Goal: Task Accomplishment & Management: Use online tool/utility

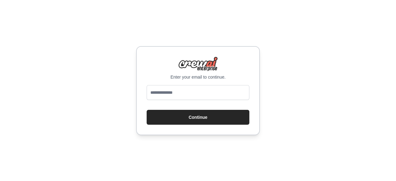
type input "**********"
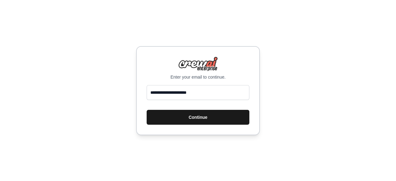
click at [202, 113] on button "Continue" at bounding box center [198, 117] width 103 height 15
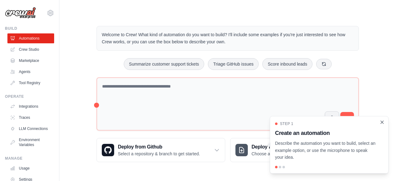
click at [382, 120] on icon "Close walkthrough" at bounding box center [382, 122] width 6 height 6
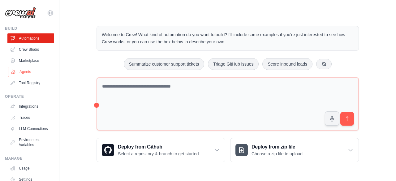
click at [25, 74] on link "Agents" at bounding box center [31, 72] width 47 height 10
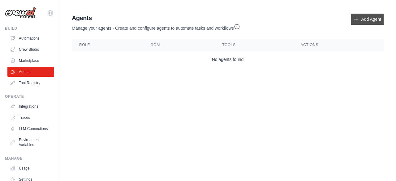
click at [366, 22] on link "Add Agent" at bounding box center [367, 19] width 32 height 11
click at [366, 19] on link "Add Agent" at bounding box center [367, 19] width 32 height 11
click at [359, 21] on link "Add Agent" at bounding box center [367, 19] width 32 height 11
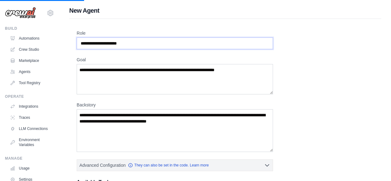
click at [225, 44] on input "Role" at bounding box center [175, 43] width 196 height 12
type input "**********"
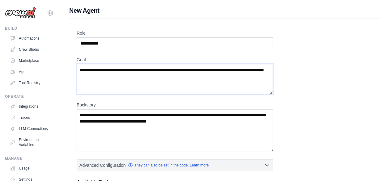
click at [160, 69] on textarea "**********" at bounding box center [175, 79] width 196 height 30
click at [184, 75] on textarea "**********" at bounding box center [175, 79] width 196 height 30
type textarea "**********"
click at [202, 125] on textarea "Backstory" at bounding box center [175, 130] width 196 height 43
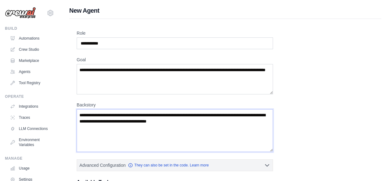
click at [202, 125] on textarea "Backstory" at bounding box center [175, 130] width 196 height 43
type textarea "*"
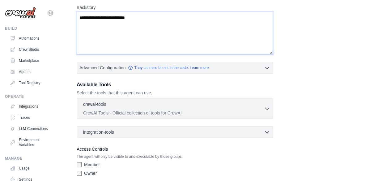
scroll to position [121, 0]
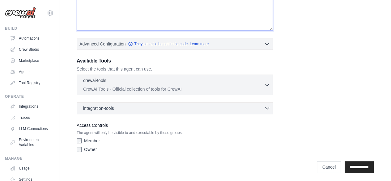
type textarea "**********"
click at [92, 140] on label "Member" at bounding box center [92, 141] width 16 height 6
click at [88, 147] on label "Owner" at bounding box center [90, 149] width 13 height 6
click at [215, 96] on div "crewai-tools 0 selected CrewAI Tools - Official collection of tools for CrewAI" at bounding box center [175, 95] width 196 height 40
click at [244, 81] on div "crewai-tools 0 selected" at bounding box center [173, 80] width 181 height 7
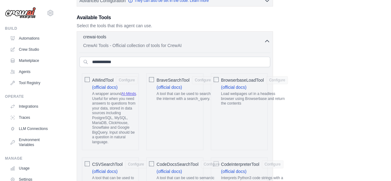
scroll to position [164, 0]
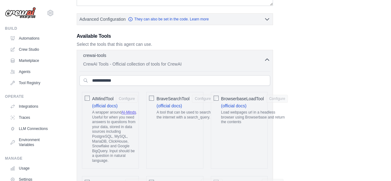
click at [253, 56] on div "crewai-tools 0 selected" at bounding box center [173, 55] width 181 height 7
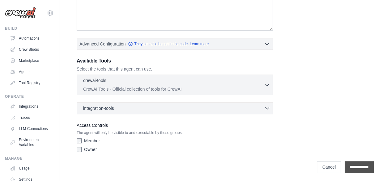
click at [362, 166] on input "**********" at bounding box center [359, 167] width 29 height 12
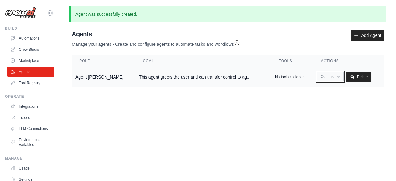
click at [317, 79] on button "Options" at bounding box center [330, 76] width 26 height 9
click at [291, 87] on div "Agents Manage your agents - Create and configure agents to automate tasks and w…" at bounding box center [227, 58] width 317 height 62
click at [94, 79] on td "Agent Vinod" at bounding box center [103, 76] width 63 height 19
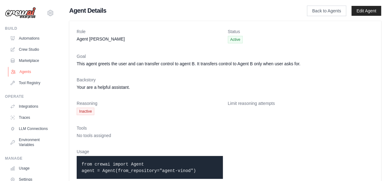
click at [17, 75] on link "Agents" at bounding box center [31, 72] width 47 height 10
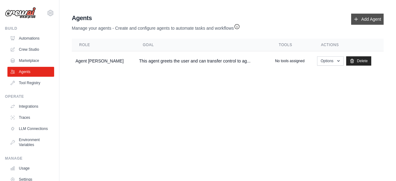
click at [365, 19] on link "Add Agent" at bounding box center [367, 19] width 32 height 11
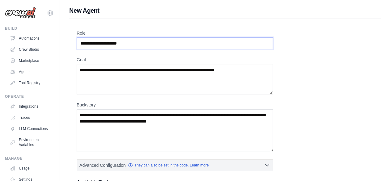
click at [167, 47] on input "Role" at bounding box center [175, 43] width 196 height 12
type input "*"
type input "**********"
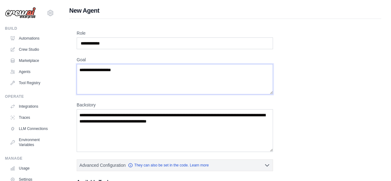
type textarea "**********"
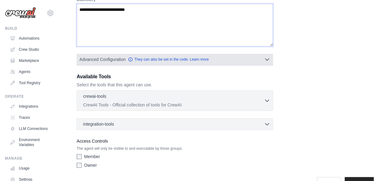
scroll to position [121, 0]
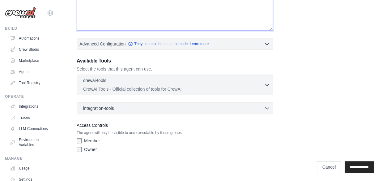
type textarea "**********"
click at [98, 143] on div "Member Owner" at bounding box center [175, 146] width 196 height 17
click at [93, 147] on label "Owner" at bounding box center [90, 149] width 13 height 6
click at [95, 138] on label "Member" at bounding box center [92, 141] width 16 height 6
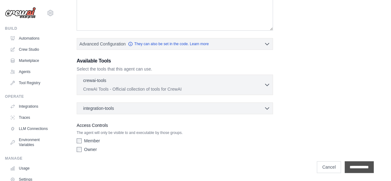
click at [350, 164] on input "**********" at bounding box center [359, 167] width 29 height 12
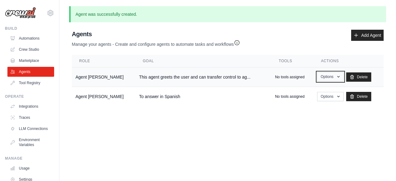
click at [317, 76] on button "Options" at bounding box center [330, 76] width 26 height 9
click at [302, 101] on link "Edit" at bounding box center [321, 101] width 45 height 11
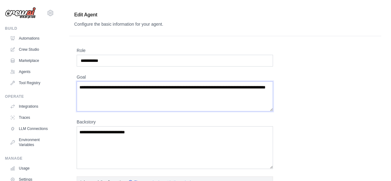
click at [196, 86] on textarea "**********" at bounding box center [175, 96] width 196 height 30
click at [260, 85] on textarea "**********" at bounding box center [175, 96] width 196 height 30
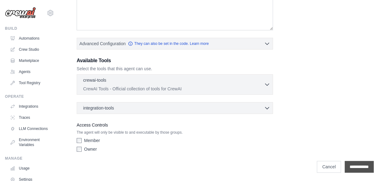
type textarea "**********"
click at [356, 167] on input "**********" at bounding box center [359, 167] width 29 height 12
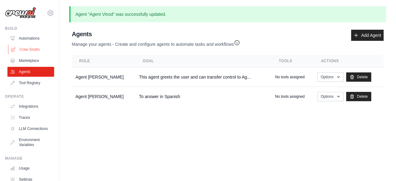
click at [40, 48] on link "Crew Studio" at bounding box center [31, 50] width 47 height 10
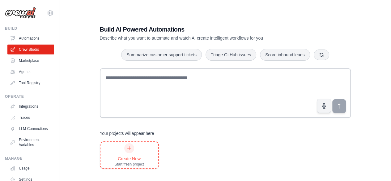
click at [142, 151] on div "Create New Start fresh project" at bounding box center [129, 154] width 29 height 23
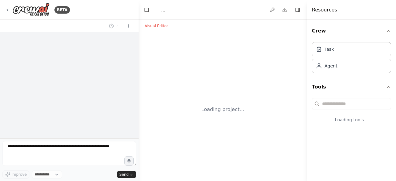
select select "****"
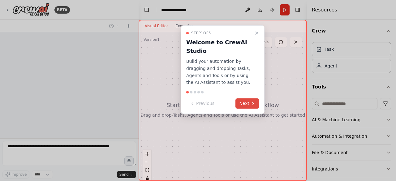
click at [244, 103] on button "Next" at bounding box center [247, 103] width 24 height 10
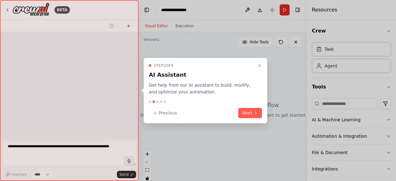
click at [244, 103] on div at bounding box center [205, 101] width 113 height 2
click at [249, 115] on button "Next" at bounding box center [250, 113] width 24 height 10
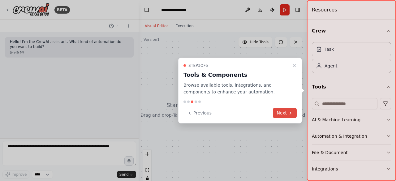
click at [278, 111] on button "Next" at bounding box center [285, 113] width 24 height 10
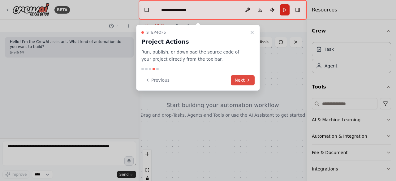
click at [239, 79] on button "Next" at bounding box center [243, 80] width 24 height 10
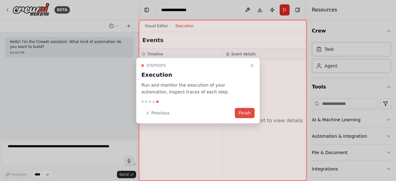
click at [248, 109] on button "Finish" at bounding box center [245, 113] width 20 height 10
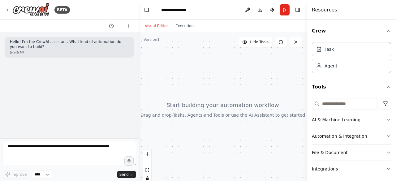
click at [204, 70] on div at bounding box center [223, 109] width 168 height 155
click at [345, 122] on button "AI & Machine Learning" at bounding box center [351, 120] width 79 height 16
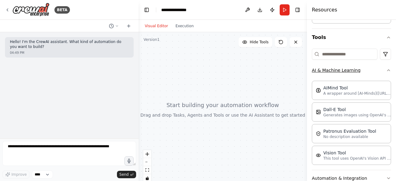
scroll to position [51, 0]
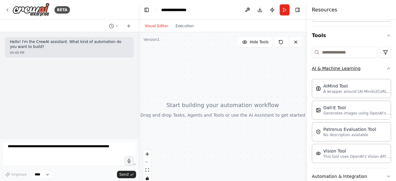
click at [386, 68] on icon "button" at bounding box center [388, 68] width 5 height 5
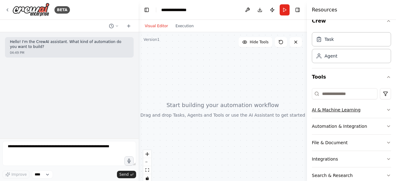
scroll to position [0, 0]
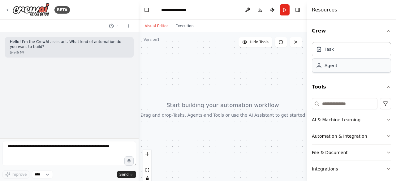
click at [352, 66] on div "Agent" at bounding box center [351, 65] width 79 height 14
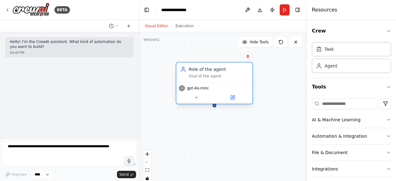
drag, startPoint x: 290, startPoint y: 83, endPoint x: 189, endPoint y: 77, distance: 100.9
click at [189, 77] on div "Goal of the agent" at bounding box center [219, 76] width 60 height 5
click at [219, 73] on div "Role of the agent Goal of the agent" at bounding box center [219, 72] width 60 height 12
click at [196, 100] on button at bounding box center [196, 97] width 35 height 7
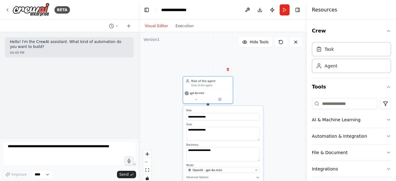
click at [231, 72] on div "Confirm" at bounding box center [228, 69] width 8 height 8
click at [227, 68] on icon at bounding box center [227, 69] width 2 height 3
click at [216, 68] on button "Confirm" at bounding box center [210, 69] width 22 height 7
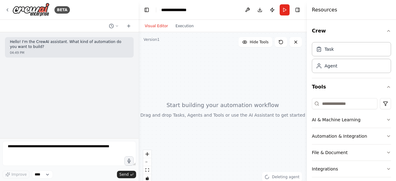
scroll to position [38, 0]
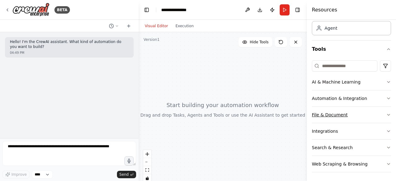
click at [347, 118] on button "File & Document" at bounding box center [351, 115] width 79 height 16
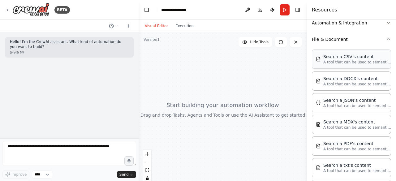
scroll to position [113, 0]
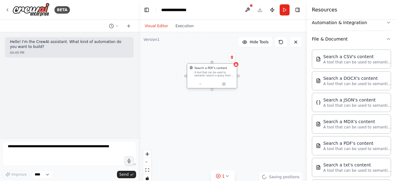
drag, startPoint x: 239, startPoint y: 91, endPoint x: 198, endPoint y: 71, distance: 46.5
click at [198, 71] on div "A tool that can be used to semantic search a query from a PDF's content." at bounding box center [214, 74] width 40 height 6
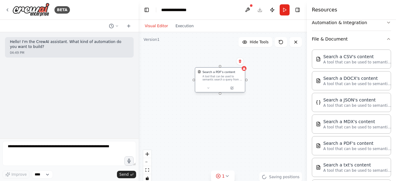
drag, startPoint x: 206, startPoint y: 73, endPoint x: 217, endPoint y: 82, distance: 14.7
click at [217, 82] on div "Search a PDF's content A tool that can be used to semantic search a query from …" at bounding box center [220, 76] width 50 height 16
click at [211, 88] on icon at bounding box center [211, 87] width 3 height 3
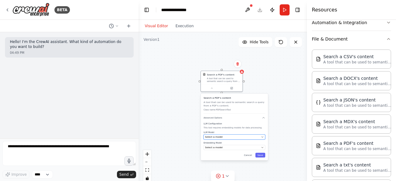
click at [231, 136] on div "Select a model" at bounding box center [232, 136] width 54 height 3
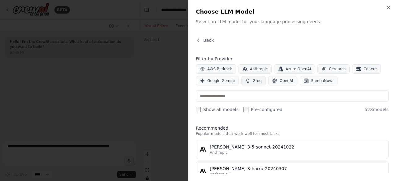
click at [252, 77] on button "Groq" at bounding box center [253, 80] width 24 height 9
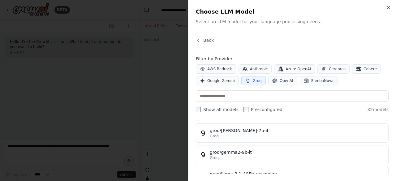
scroll to position [60, 0]
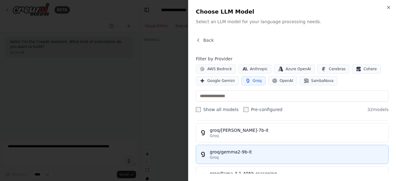
click at [262, 151] on div "groq/gemma2-9b-it" at bounding box center [297, 152] width 175 height 6
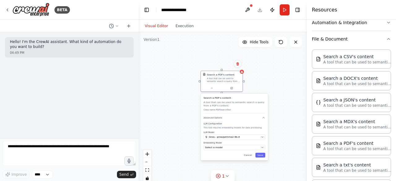
click at [236, 150] on div "Search a PDF's content A tool that can be used to semantic search a query from …" at bounding box center [234, 126] width 67 height 66
click at [223, 147] on div "Select a model" at bounding box center [232, 147] width 54 height 3
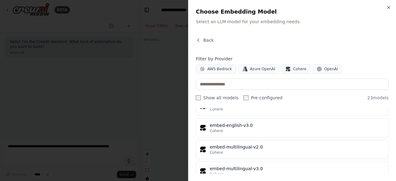
scroll to position [351, 0]
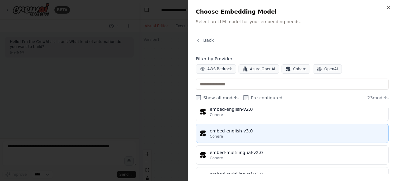
drag, startPoint x: 331, startPoint y: 132, endPoint x: 296, endPoint y: 132, distance: 34.3
click at [296, 134] on div "Cohere" at bounding box center [297, 136] width 175 height 5
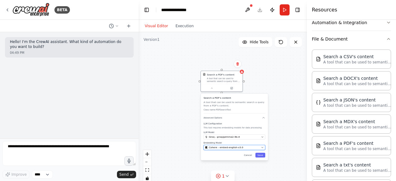
click at [244, 147] on div "Cohere - embed-english-v3.0" at bounding box center [232, 147] width 54 height 3
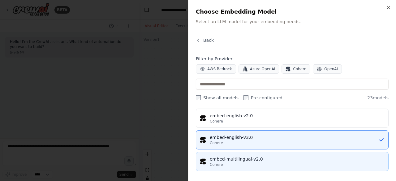
scroll to position [344, 0]
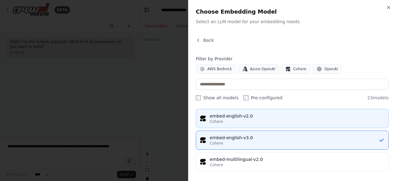
click at [265, 119] on div "Cohere" at bounding box center [297, 121] width 175 height 5
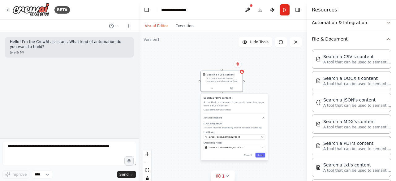
click at [262, 158] on div "Search a PDF's content A tool that can be used to semantic search a query from …" at bounding box center [234, 126] width 67 height 66
click at [262, 153] on button "Save" at bounding box center [260, 155] width 10 height 5
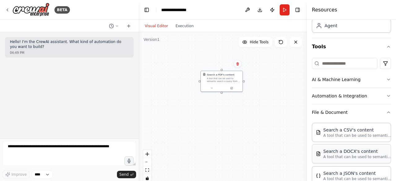
scroll to position [0, 0]
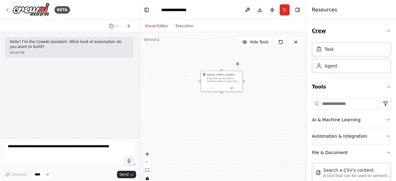
click at [327, 29] on button "Crew" at bounding box center [351, 30] width 79 height 17
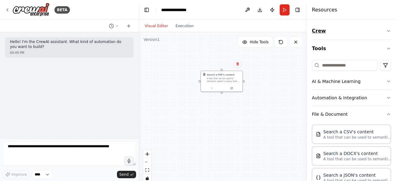
click at [327, 29] on button "Crew" at bounding box center [351, 30] width 79 height 17
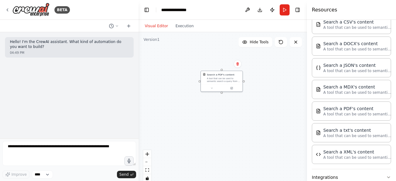
scroll to position [193, 0]
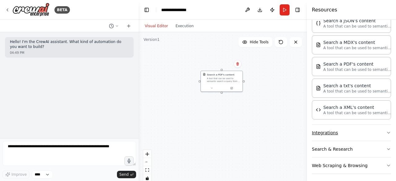
click at [365, 131] on button "Integrations" at bounding box center [351, 133] width 79 height 16
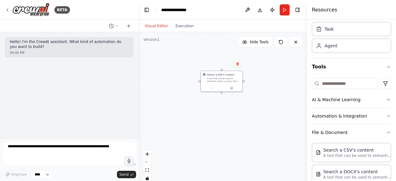
scroll to position [20, 0]
click at [382, 62] on button "Tools" at bounding box center [351, 66] width 79 height 17
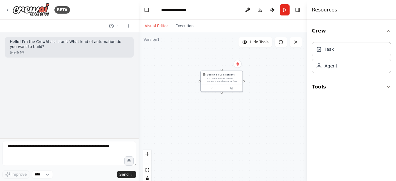
scroll to position [0, 0]
drag, startPoint x: 286, startPoint y: 96, endPoint x: 257, endPoint y: 76, distance: 35.2
click at [257, 76] on div "gpt-4o-mini" at bounding box center [269, 81] width 42 height 12
click at [281, 84] on button at bounding box center [278, 83] width 19 height 4
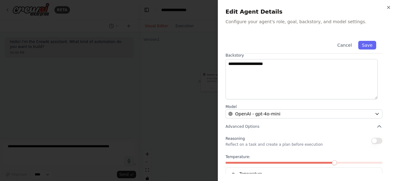
scroll to position [98, 0]
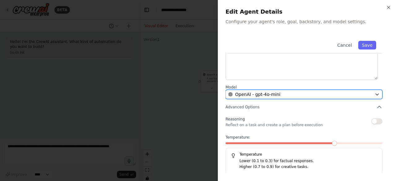
click at [298, 96] on div "OpenAI - gpt-4o-mini" at bounding box center [300, 94] width 144 height 6
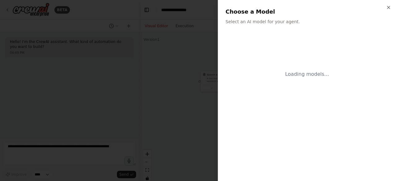
scroll to position [0, 0]
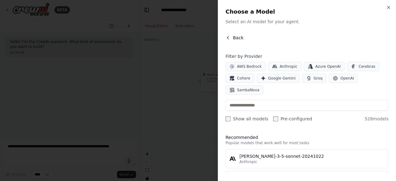
click at [233, 37] on span "Back" at bounding box center [238, 38] width 11 height 6
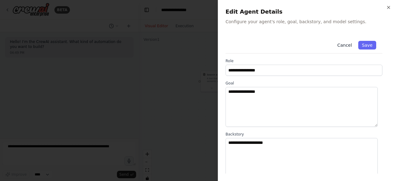
click at [337, 46] on button "Cancel" at bounding box center [344, 45] width 22 height 9
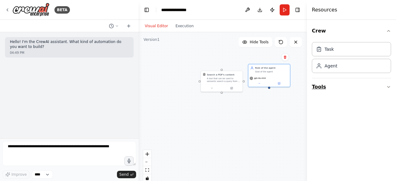
click at [325, 86] on button "Tools" at bounding box center [351, 86] width 79 height 17
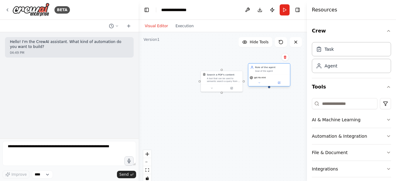
click at [275, 69] on div "Role of the agent Goal of the agent" at bounding box center [271, 69] width 33 height 7
click at [260, 82] on icon at bounding box center [259, 82] width 3 height 3
drag, startPoint x: 276, startPoint y: 101, endPoint x: 251, endPoint y: 100, distance: 24.7
click at [251, 100] on input "**********" at bounding box center [282, 98] width 62 height 6
click at [266, 107] on textarea "**********" at bounding box center [282, 112] width 62 height 12
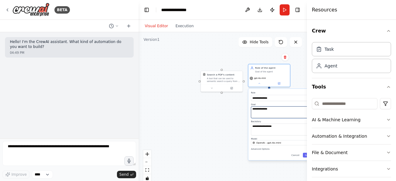
click at [266, 107] on textarea "**********" at bounding box center [282, 112] width 62 height 12
type textarea "**********"
click at [263, 125] on textarea "**********" at bounding box center [282, 130] width 62 height 12
type textarea "**********"
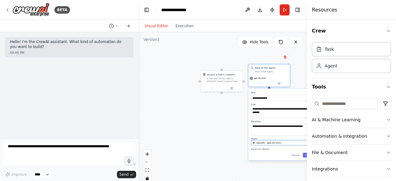
click at [268, 140] on button "OpenAI - gpt-4o-mini" at bounding box center [282, 142] width 62 height 5
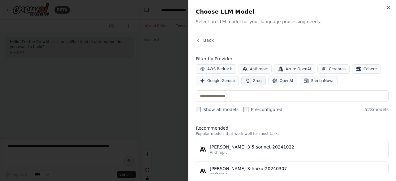
click at [254, 76] on button "Groq" at bounding box center [253, 80] width 24 height 9
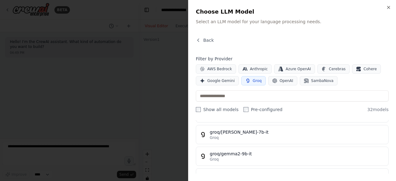
scroll to position [58, 0]
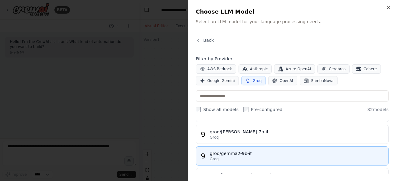
click at [249, 154] on div "groq/gemma2-9b-it" at bounding box center [297, 153] width 175 height 6
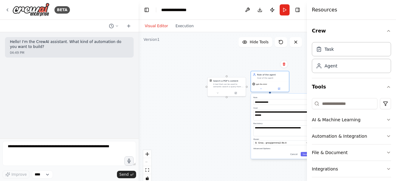
click at [264, 148] on span "Advanced Options" at bounding box center [261, 148] width 17 height 2
click at [269, 168] on div "Temperature: 0.7 Temperature Lower (0.1 to 0.3) for factual responses. Higher (…" at bounding box center [281, 172] width 56 height 20
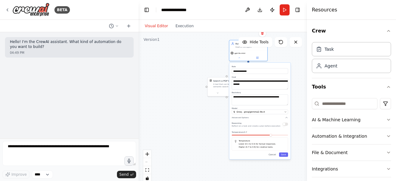
drag, startPoint x: 292, startPoint y: 167, endPoint x: 269, endPoint y: 139, distance: 35.8
click at [269, 139] on div "Temperature: 0.7 Temperature Lower (0.1 to 0.3) for factual responses. Higher (…" at bounding box center [260, 141] width 56 height 20
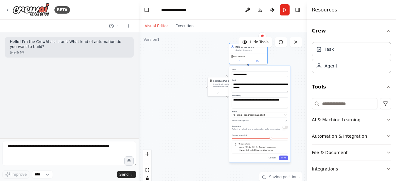
click at [254, 138] on span at bounding box center [251, 138] width 39 height 1
click at [249, 139] on div at bounding box center [260, 139] width 56 height 2
click at [247, 139] on div at bounding box center [260, 139] width 56 height 2
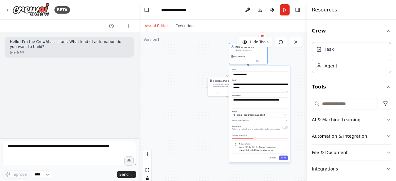
click at [255, 139] on div at bounding box center [260, 139] width 56 height 2
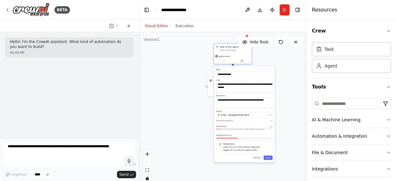
drag, startPoint x: 255, startPoint y: 139, endPoint x: 241, endPoint y: 139, distance: 14.8
click at [241, 139] on div at bounding box center [244, 139] width 56 height 2
click at [228, 139] on div at bounding box center [244, 139] width 56 height 2
click at [232, 136] on div "Temperature: 0.4 Temperature Lower (0.1 to 0.3) for factual responses. Higher (…" at bounding box center [244, 144] width 56 height 20
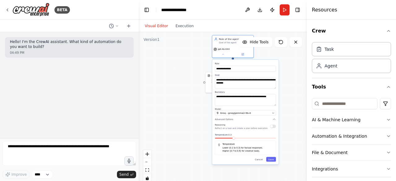
click at [233, 138] on span at bounding box center [224, 138] width 18 height 1
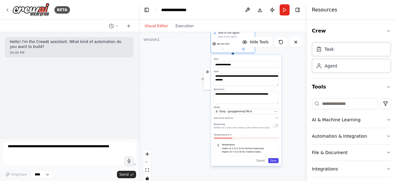
click at [275, 162] on button "Save" at bounding box center [273, 160] width 11 height 5
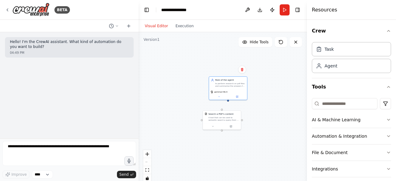
drag, startPoint x: 268, startPoint y: 77, endPoint x: 270, endPoint y: 126, distance: 49.5
click at [270, 126] on div "Search a PDF's content A tool that can be used to semantic search a query from …" at bounding box center [223, 109] width 168 height 155
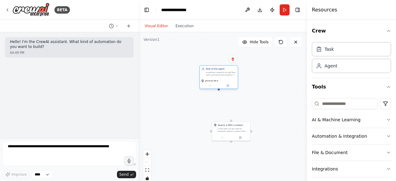
drag, startPoint x: 236, startPoint y: 97, endPoint x: 218, endPoint y: 74, distance: 29.1
click at [218, 74] on div "to perform research on pdf files and summarise the answers for user questions." at bounding box center [221, 73] width 30 height 5
click at [218, 86] on button at bounding box center [213, 85] width 18 height 4
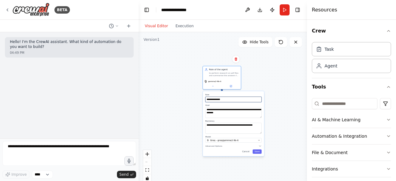
click at [223, 98] on input "**********" at bounding box center [233, 99] width 56 height 6
drag, startPoint x: 223, startPoint y: 98, endPoint x: 203, endPoint y: 98, distance: 20.4
click at [203, 98] on div "**********" at bounding box center [233, 123] width 61 height 65
type input "**********"
click at [279, 95] on div "**********" at bounding box center [223, 109] width 168 height 155
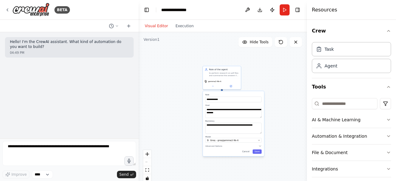
click at [256, 153] on div "**********" at bounding box center [233, 123] width 61 height 65
click at [258, 152] on button "Save" at bounding box center [256, 151] width 9 height 4
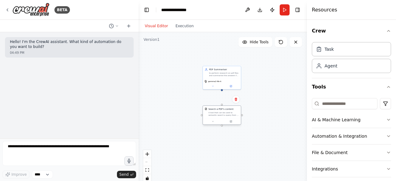
drag, startPoint x: 237, startPoint y: 129, endPoint x: 227, endPoint y: 112, distance: 20.2
click at [227, 112] on div "A tool that can be used to semantic search a query from a PDF's content." at bounding box center [223, 113] width 31 height 5
drag, startPoint x: 221, startPoint y: 90, endPoint x: 223, endPoint y: 107, distance: 17.4
click at [223, 112] on div "Search a PDF's content A tool that can be used to semantic search a query from …" at bounding box center [226, 150] width 84 height 77
click at [286, 11] on button "Run" at bounding box center [285, 9] width 10 height 11
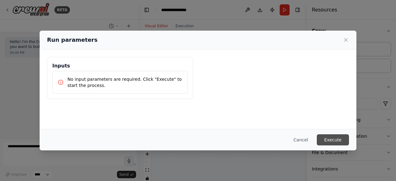
click at [332, 137] on button "Execute" at bounding box center [333, 139] width 32 height 11
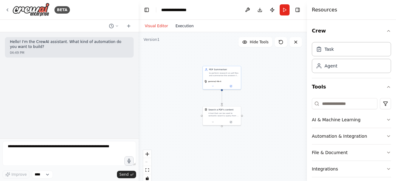
click at [182, 26] on button "Execution" at bounding box center [185, 25] width 26 height 7
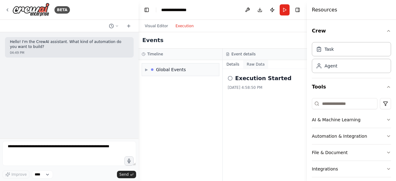
click at [246, 67] on button "Raw Data" at bounding box center [255, 64] width 25 height 9
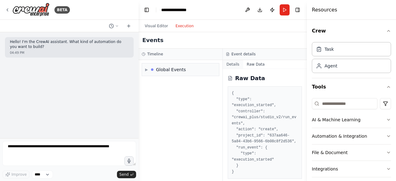
click at [238, 66] on button "Details" at bounding box center [233, 64] width 20 height 9
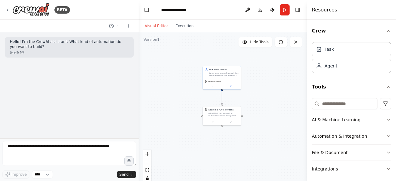
click at [158, 26] on button "Visual Editor" at bounding box center [156, 25] width 31 height 7
click at [225, 114] on div "A tool that can be used to semantic search a query from a PDF's content." at bounding box center [223, 113] width 31 height 5
click at [238, 104] on div "Confirm" at bounding box center [236, 99] width 11 height 11
click at [238, 100] on button at bounding box center [236, 99] width 8 height 8
click at [223, 101] on button "Confirm" at bounding box center [218, 99] width 22 height 7
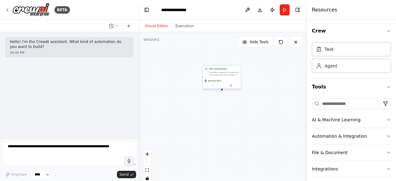
click at [231, 76] on div "to perform research on pdf files and summarise the answers for user questions." at bounding box center [224, 73] width 30 height 5
click at [282, 12] on button "Run" at bounding box center [285, 9] width 10 height 11
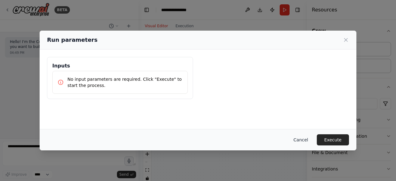
click at [310, 141] on button "Cancel" at bounding box center [300, 139] width 24 height 11
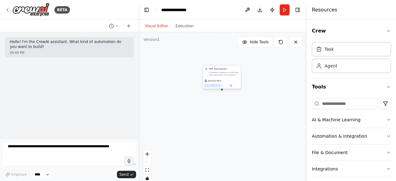
click at [214, 85] on button at bounding box center [213, 85] width 18 height 4
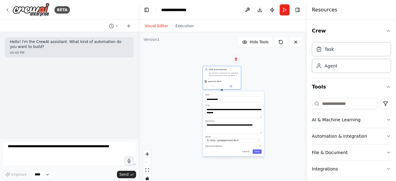
click at [217, 144] on button "Advanced Options" at bounding box center [233, 145] width 56 height 3
click at [259, 154] on div "Reasoning Reflect on a task and create a plan before execution" at bounding box center [233, 152] width 56 height 6
click at [260, 152] on button "button" at bounding box center [259, 152] width 6 height 3
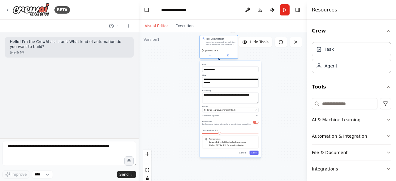
drag, startPoint x: 227, startPoint y: 74, endPoint x: 223, endPoint y: 44, distance: 31.0
click at [223, 44] on div "to perform research on pdf files and summarise the answers for user questions." at bounding box center [221, 43] width 30 height 5
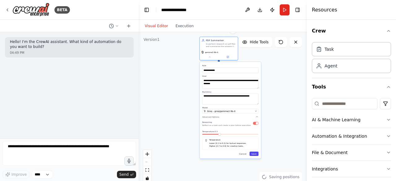
click at [257, 153] on button "Save" at bounding box center [253, 154] width 9 height 4
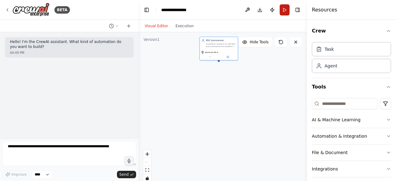
click at [282, 11] on button "Run" at bounding box center [285, 9] width 10 height 11
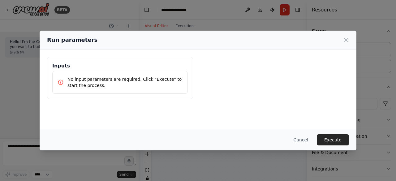
click at [350, 43] on div "Run parameters" at bounding box center [198, 40] width 317 height 19
click at [343, 41] on icon at bounding box center [346, 40] width 6 height 6
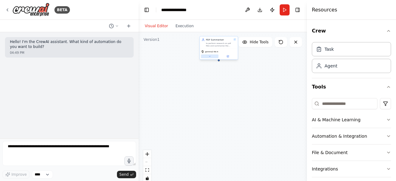
click at [216, 57] on button at bounding box center [210, 56] width 18 height 4
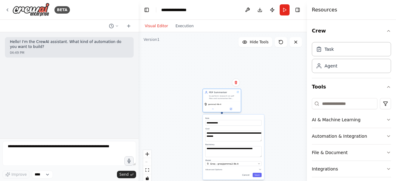
drag, startPoint x: 228, startPoint y: 48, endPoint x: 231, endPoint y: 100, distance: 52.7
click at [231, 100] on div "PDF Summariser to perform research on pdf files and summarise the answers for u…" at bounding box center [222, 95] width 38 height 12
click at [259, 174] on button "Save" at bounding box center [256, 175] width 9 height 4
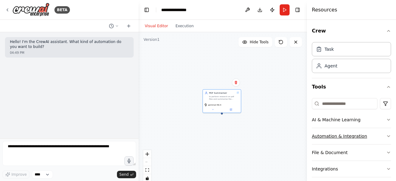
scroll to position [38, 0]
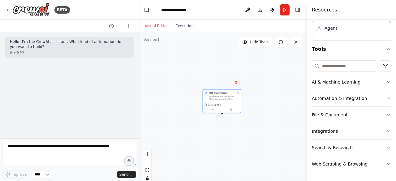
click at [338, 112] on button "File & Document" at bounding box center [351, 115] width 79 height 16
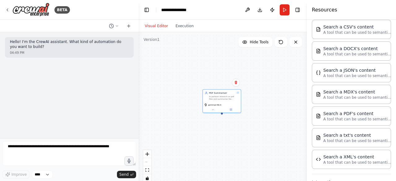
scroll to position [142, 0]
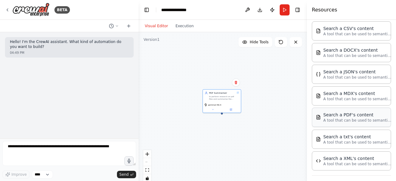
click at [335, 115] on div "Search a PDF's content" at bounding box center [357, 115] width 68 height 6
drag, startPoint x: 228, startPoint y: 144, endPoint x: 183, endPoint y: 128, distance: 47.3
click at [184, 128] on div "Search a PDF's content A tool that can be used to semantic search a query from …" at bounding box center [199, 129] width 31 height 9
click at [191, 140] on button at bounding box center [188, 139] width 18 height 4
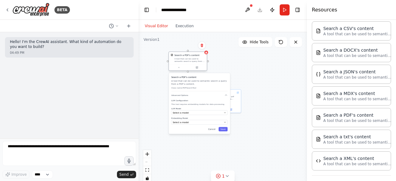
drag, startPoint x: 191, startPoint y: 127, endPoint x: 181, endPoint y: 55, distance: 72.8
click at [181, 55] on div "Search a PDF's content" at bounding box center [186, 55] width 25 height 3
click at [185, 113] on span "Select a model" at bounding box center [181, 112] width 16 height 3
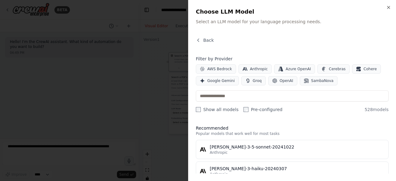
click at [246, 86] on div "Filter by Provider AWS Bedrock Anthropic Azure OpenAI Cerebras Cohere Google Ge…" at bounding box center [292, 84] width 193 height 57
click at [253, 83] on span "Groq" at bounding box center [257, 80] width 9 height 5
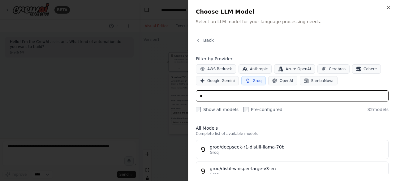
click at [255, 96] on input "*" at bounding box center [292, 95] width 193 height 11
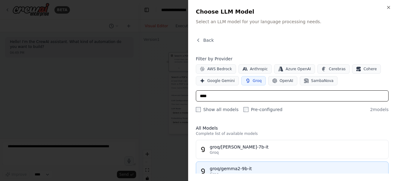
type input "****"
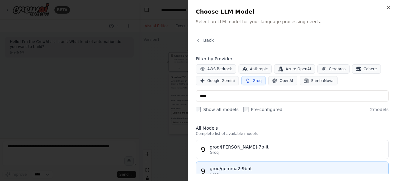
click at [254, 163] on button "groq/gemma2-9b-it Groq" at bounding box center [292, 170] width 193 height 19
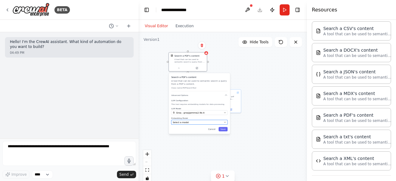
click at [214, 124] on button "Select a model" at bounding box center [199, 122] width 56 height 5
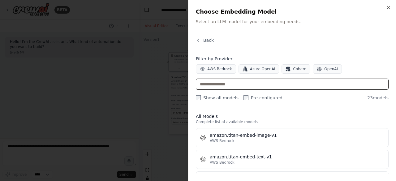
click at [244, 86] on input "text" at bounding box center [292, 84] width 193 height 11
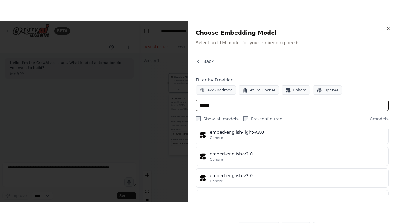
scroll to position [89, 0]
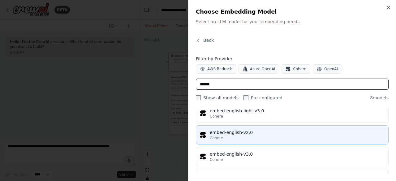
type input "******"
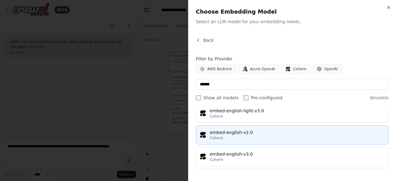
click at [271, 133] on div "embed-english-v2.0" at bounding box center [297, 132] width 175 height 6
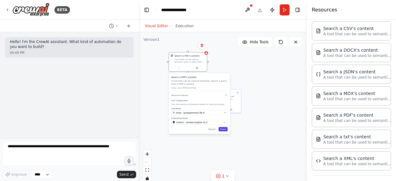
click at [225, 129] on button "Save" at bounding box center [222, 129] width 9 height 4
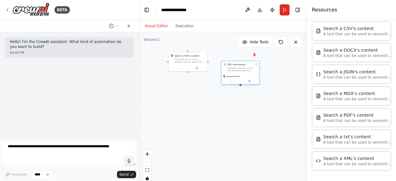
drag, startPoint x: 229, startPoint y: 98, endPoint x: 248, endPoint y: 68, distance: 35.2
click at [248, 68] on div "to perform research on pdf files and summarise the answers for user questions." at bounding box center [241, 69] width 26 height 5
drag, startPoint x: 196, startPoint y: 58, endPoint x: 248, endPoint y: 107, distance: 71.3
click at [248, 107] on div "A tool that can be used to semantic search a query from a PDF's content." at bounding box center [242, 106] width 31 height 5
drag, startPoint x: 240, startPoint y: 87, endPoint x: 239, endPoint y: 83, distance: 4.1
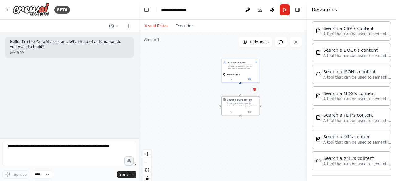
click at [239, 83] on div "PDF Summariser to perform research on pdf files and summarise the answers for u…" at bounding box center [223, 109] width 168 height 155
drag, startPoint x: 240, startPoint y: 82, endPoint x: 240, endPoint y: 93, distance: 11.4
click at [240, 110] on div "PDF Summariser to perform research on pdf files and summarise the answers for u…" at bounding box center [225, 148] width 84 height 77
click at [240, 90] on circle "Edge from 984feccb-dfd9-42bf-bcf0-4d6944f64c58 to dcc1f667-90e0-421d-9fed-8c43d…" at bounding box center [239, 91] width 3 height 3
drag, startPoint x: 244, startPoint y: 109, endPoint x: 228, endPoint y: 47, distance: 63.7
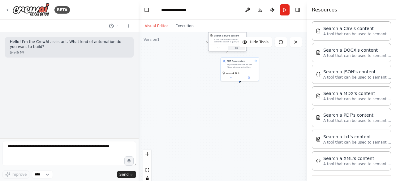
click at [228, 47] on button at bounding box center [237, 48] width 18 height 4
drag, startPoint x: 233, startPoint y: 69, endPoint x: 216, endPoint y: 91, distance: 27.7
click at [216, 91] on div "PDF Summariser to perform research on pdf files and summarise the answers for u…" at bounding box center [224, 85] width 38 height 12
drag, startPoint x: 225, startPoint y: 48, endPoint x: 220, endPoint y: 62, distance: 15.5
click at [220, 62] on button at bounding box center [212, 64] width 18 height 4
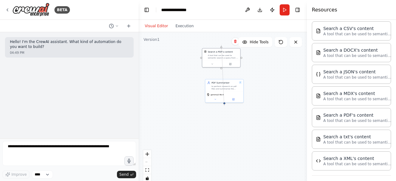
drag, startPoint x: 221, startPoint y: 68, endPoint x: 226, endPoint y: 104, distance: 36.8
click at [226, 104] on div "PDF Summariser to perform research on pdf files and summarise the answers for u…" at bounding box center [223, 109] width 168 height 155
click at [231, 96] on div "gemma2-9b-it" at bounding box center [224, 96] width 38 height 11
drag, startPoint x: 224, startPoint y: 55, endPoint x: 228, endPoint y: 124, distance: 68.8
click at [228, 124] on div "A tool that can be used to semantic search a query from a PDF's content." at bounding box center [226, 124] width 31 height 5
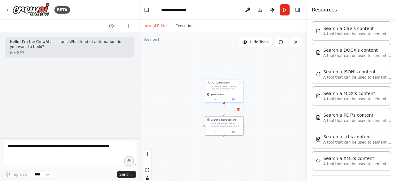
click at [224, 112] on circle "Edge from 984feccb-dfd9-42bf-bcf0-4d6944f64c58 to dcc1f667-90e0-421d-9fed-8c43d…" at bounding box center [224, 112] width 3 height 3
drag, startPoint x: 225, startPoint y: 104, endPoint x: 225, endPoint y: 94, distance: 9.3
click at [225, 94] on div "PDF Summariser to perform research on pdf files and summarise the answers for u…" at bounding box center [223, 109] width 168 height 155
drag, startPoint x: 225, startPoint y: 94, endPoint x: 225, endPoint y: 107, distance: 13.3
click at [225, 107] on div "PDF Summariser to perform research on pdf files and summarise the answers for u…" at bounding box center [226, 139] width 84 height 77
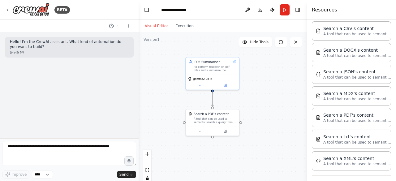
click at [212, 99] on icon "Edge from 984feccb-dfd9-42bf-bcf0-4d6944f64c58 to dcc1f667-90e0-421d-9fed-8c43d…" at bounding box center [212, 99] width 0 height 14
click at [212, 99] on icon at bounding box center [212, 100] width 2 height 2
click at [205, 122] on div "A tool that can be used to semantic search a query from a PDF's content." at bounding box center [215, 119] width 43 height 7
click at [284, 13] on button "Run" at bounding box center [285, 9] width 10 height 11
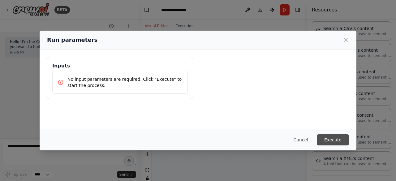
click at [327, 136] on button "Execute" at bounding box center [333, 139] width 32 height 11
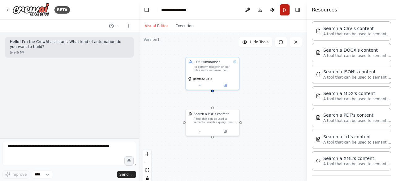
click at [284, 11] on button "Run" at bounding box center [285, 9] width 10 height 11
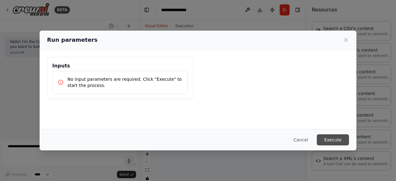
click at [324, 138] on button "Execute" at bounding box center [333, 139] width 32 height 11
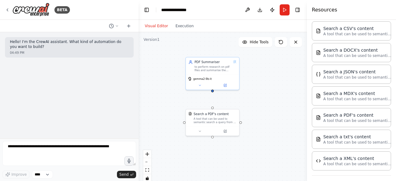
click at [244, 105] on div "PDF Summariser to perform research on pdf files and summarise the answers for u…" at bounding box center [223, 109] width 168 height 155
click at [244, 8] on button at bounding box center [247, 9] width 10 height 11
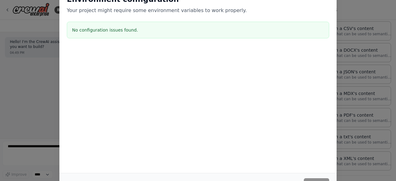
click at [341, 171] on div "Environment configuration Your project might require some environment variables…" at bounding box center [198, 90] width 396 height 181
click at [283, 145] on div "Environment configuration Your project might require some environment variables…" at bounding box center [197, 80] width 277 height 186
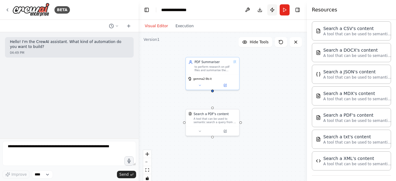
click at [272, 10] on button "Publish" at bounding box center [272, 9] width 10 height 11
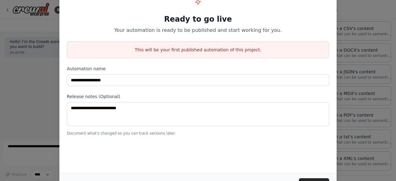
click at [369, 47] on div "**********" at bounding box center [198, 90] width 396 height 181
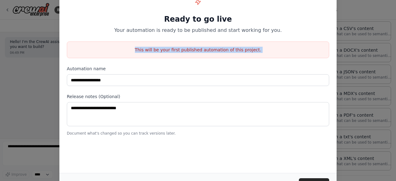
drag, startPoint x: 369, startPoint y: 47, endPoint x: 313, endPoint y: 49, distance: 56.3
click at [313, 49] on div "**********" at bounding box center [198, 90] width 396 height 181
click at [313, 49] on p "This will be your first published automation of this project." at bounding box center [198, 50] width 262 height 6
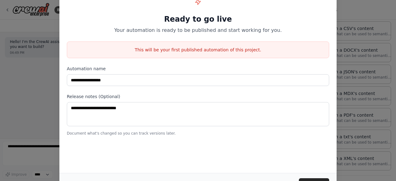
click at [313, 49] on p "This will be your first published automation of this project." at bounding box center [198, 50] width 262 height 6
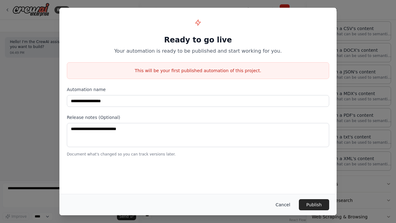
click at [288, 181] on button "Cancel" at bounding box center [283, 204] width 24 height 11
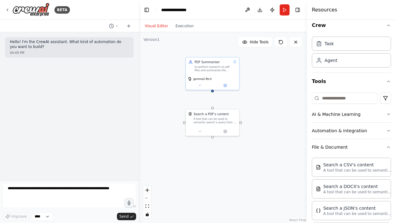
scroll to position [0, 0]
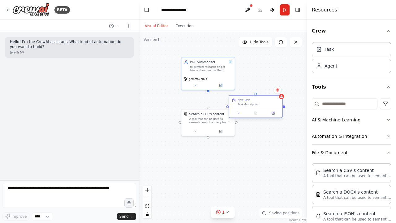
drag, startPoint x: 288, startPoint y: 68, endPoint x: 233, endPoint y: 112, distance: 70.7
click at [233, 106] on div "New Task Task description" at bounding box center [256, 102] width 48 height 8
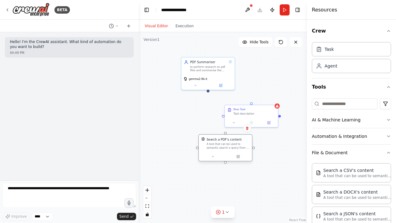
drag, startPoint x: 208, startPoint y: 122, endPoint x: 242, endPoint y: 158, distance: 49.7
click at [242, 152] on div "Search a PDF's content A tool that can be used to semantic search a query from …" at bounding box center [224, 142] width 53 height 17
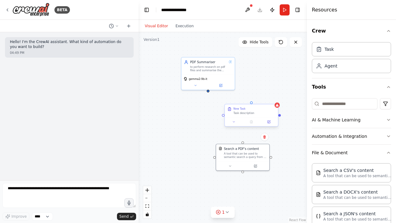
click at [244, 109] on div "New Task" at bounding box center [239, 108] width 12 height 3
click at [234, 122] on icon at bounding box center [233, 121] width 3 height 3
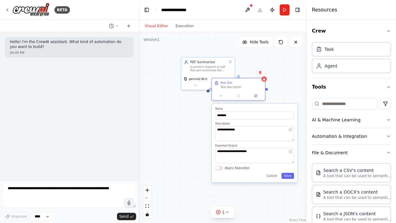
drag, startPoint x: 246, startPoint y: 112, endPoint x: 229, endPoint y: 77, distance: 39.4
click at [229, 85] on div "Task description" at bounding box center [241, 86] width 42 height 3
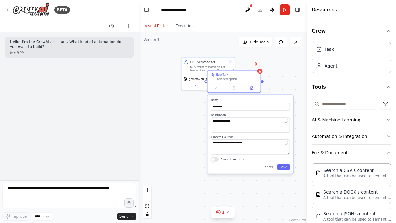
click at [231, 110] on div "**********" at bounding box center [250, 134] width 86 height 79
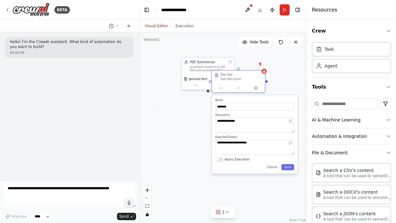
drag, startPoint x: 231, startPoint y: 110, endPoint x: 234, endPoint y: 109, distance: 3.5
click at [234, 109] on div "**********" at bounding box center [254, 134] width 86 height 79
click at [234, 109] on input "********" at bounding box center [254, 107] width 79 height 8
type input "**********"
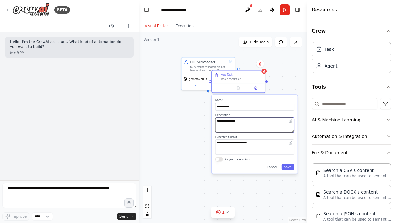
click at [235, 121] on textarea "**********" at bounding box center [254, 124] width 79 height 15
type textarea "**********"
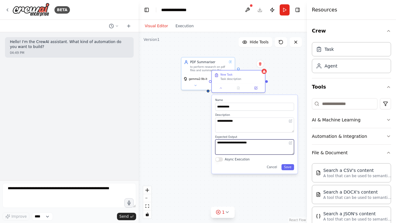
click at [248, 147] on textarea "**********" at bounding box center [254, 146] width 79 height 15
type textarea "**********"
click at [221, 160] on button "Async Execution" at bounding box center [219, 159] width 8 height 4
click at [285, 170] on div "**********" at bounding box center [254, 134] width 86 height 79
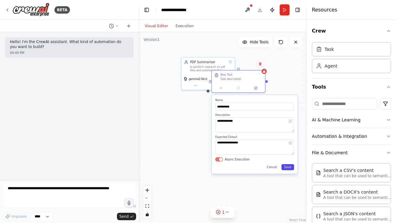
click at [292, 164] on button "Save" at bounding box center [287, 167] width 13 height 6
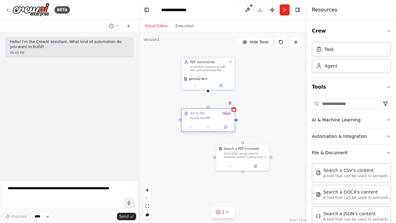
drag, startPoint x: 243, startPoint y: 79, endPoint x: 210, endPoint y: 116, distance: 49.5
click at [210, 116] on div "Upload the PDF" at bounding box center [211, 117] width 42 height 3
click at [206, 91] on div "PDF Summariser to perform research on pdf files and summarise the answers for u…" at bounding box center [223, 127] width 168 height 190
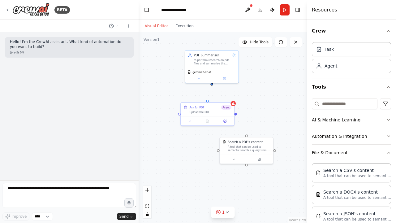
drag, startPoint x: 209, startPoint y: 92, endPoint x: 215, endPoint y: 84, distance: 10.4
click at [215, 84] on div "PDF Summariser to perform research on pdf files and summarise the answers for u…" at bounding box center [223, 127] width 168 height 190
click at [214, 83] on div "PDF Summariser to perform research on pdf files and summarise the answers for u…" at bounding box center [223, 127] width 168 height 190
drag, startPoint x: 214, startPoint y: 81, endPoint x: 210, endPoint y: 103, distance: 21.7
click at [210, 103] on div "PDF Summariser to perform research on pdf files and summarise the answers for u…" at bounding box center [216, 158] width 118 height 133
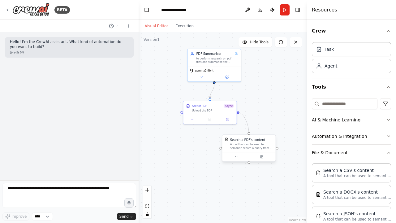
drag, startPoint x: 238, startPoint y: 111, endPoint x: 251, endPoint y: 136, distance: 27.8
click at [251, 136] on div "PDF Summariser to perform research on pdf files and summarise the answers for u…" at bounding box center [216, 158] width 118 height 133
drag, startPoint x: 238, startPoint y: 113, endPoint x: 250, endPoint y: 137, distance: 27.3
click at [250, 137] on div "PDF Summariser to perform research on pdf files and summarise the answers for u…" at bounding box center [216, 158] width 118 height 133
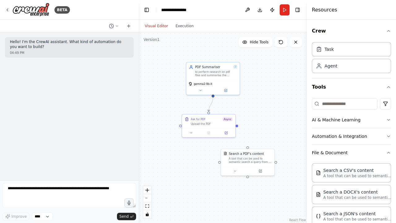
drag, startPoint x: 239, startPoint y: 113, endPoint x: 232, endPoint y: 125, distance: 13.7
click at [232, 125] on div ".deletable-edge-delete-btn { width: 20px; height: 20px; border: 0px solid #ffff…" at bounding box center [223, 127] width 168 height 190
click at [233, 125] on div ".deletable-edge-delete-btn { width: 20px; height: 20px; border: 0px solid #ffff…" at bounding box center [223, 127] width 168 height 190
click at [233, 126] on div ".deletable-edge-delete-btn { width: 20px; height: 20px; border: 0px solid #ffff…" at bounding box center [223, 127] width 168 height 190
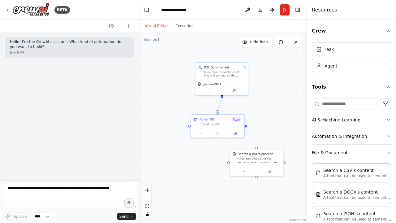
drag, startPoint x: 233, startPoint y: 126, endPoint x: 237, endPoint y: 125, distance: 3.5
click at [237, 125] on div ".deletable-edge-delete-btn { width: 20px; height: 20px; border: 0px solid #ffff…" at bounding box center [223, 127] width 168 height 190
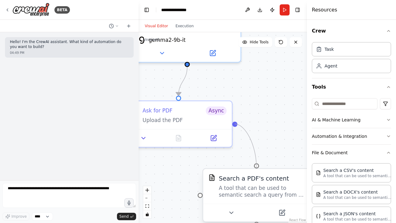
drag, startPoint x: 237, startPoint y: 125, endPoint x: 257, endPoint y: 167, distance: 46.5
click at [257, 167] on div "PDF Summariser to perform research on pdf files and summarise the answers for u…" at bounding box center [190, 216] width 236 height 267
drag, startPoint x: 236, startPoint y: 122, endPoint x: 259, endPoint y: 169, distance: 51.7
click at [259, 169] on div ".deletable-edge-delete-btn { width: 20px; height: 20px; border: 0px solid #ffff…" at bounding box center [223, 127] width 168 height 190
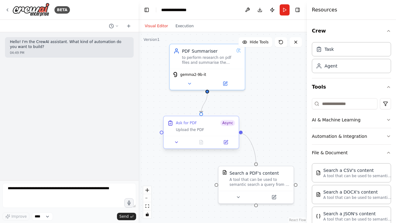
drag, startPoint x: 216, startPoint y: 184, endPoint x: 241, endPoint y: 133, distance: 57.1
click at [241, 133] on div "PDF Summariser to perform research on pdf files and summarise the answers for u…" at bounding box center [209, 199] width 166 height 188
click at [217, 68] on div "gemma2-9b-it" at bounding box center [207, 77] width 75 height 21
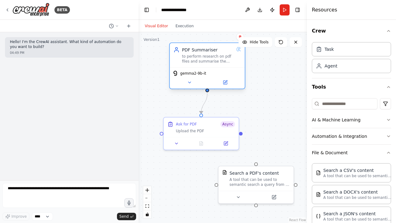
click at [225, 59] on div "to perform research on pdf files and summarise the answers for user questions." at bounding box center [208, 59] width 52 height 10
click at [251, 108] on div ".deletable-edge-delete-btn { width: 20px; height: 20px; border: 0px solid #ffff…" at bounding box center [223, 127] width 168 height 190
click at [229, 59] on div "to perform research on pdf files and summarise the answers for user questions." at bounding box center [208, 59] width 52 height 10
click at [284, 11] on button "Run" at bounding box center [285, 9] width 10 height 11
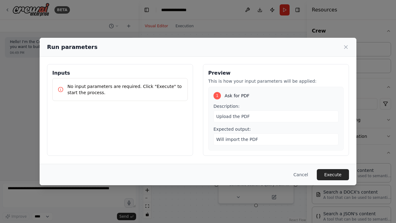
click at [238, 114] on span "Upload the PDF" at bounding box center [232, 116] width 33 height 5
click at [228, 138] on span "Will import the PDF" at bounding box center [237, 139] width 42 height 5
click at [329, 177] on button "Execute" at bounding box center [333, 174] width 32 height 11
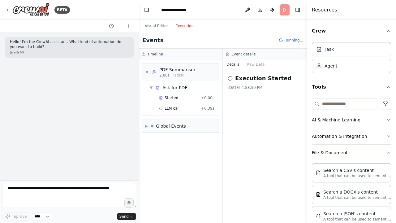
click at [184, 26] on button "Execution" at bounding box center [185, 25] width 26 height 7
click at [174, 98] on span "Started" at bounding box center [171, 97] width 14 height 5
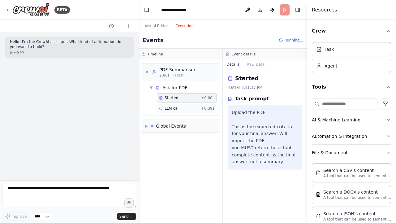
click at [186, 106] on div "LLM call + 0.39s" at bounding box center [186, 108] width 55 height 5
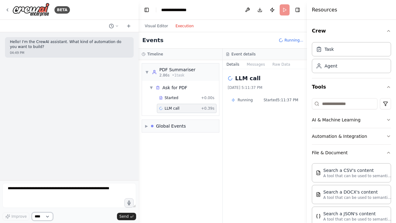
click at [48, 181] on select "****" at bounding box center [42, 216] width 21 height 8
click at [176, 98] on div "Started" at bounding box center [179, 97] width 40 height 5
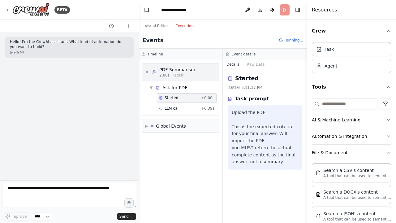
click at [180, 72] on div "PDF Summariser" at bounding box center [177, 69] width 36 height 6
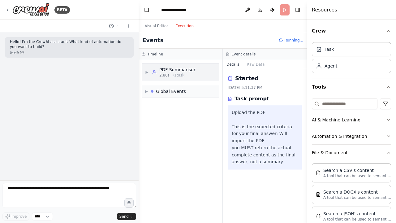
click at [180, 72] on div "PDF Summariser" at bounding box center [177, 69] width 36 height 6
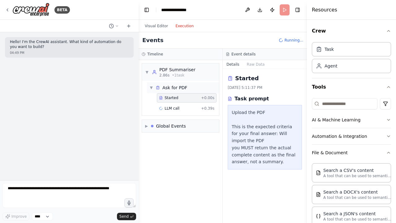
click at [178, 90] on div "Ask for PDF" at bounding box center [174, 87] width 25 height 6
click at [148, 124] on span "▶" at bounding box center [146, 125] width 3 height 5
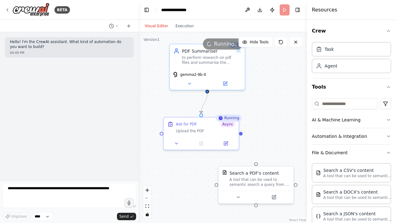
click at [161, 27] on button "Visual Editor" at bounding box center [156, 25] width 31 height 7
click at [207, 128] on div "Upload the PDF" at bounding box center [206, 128] width 58 height 5
click at [283, 10] on header "**********" at bounding box center [223, 10] width 168 height 20
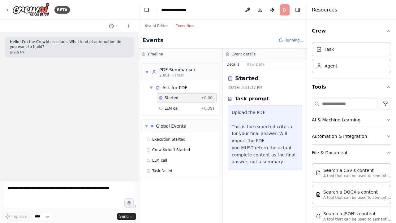
click at [189, 27] on button "Execution" at bounding box center [185, 25] width 26 height 7
click at [198, 97] on div "Started" at bounding box center [179, 97] width 40 height 5
click at [186, 28] on button "Execution" at bounding box center [185, 25] width 26 height 7
click at [160, 168] on span "Task Failed" at bounding box center [162, 170] width 20 height 5
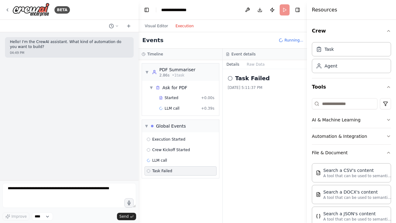
click at [160, 168] on span "Task Failed" at bounding box center [162, 170] width 20 height 5
click at [163, 164] on div "Execution Started Crew Kickoff Started LLM call Task Failed" at bounding box center [180, 155] width 77 height 46
click at [173, 150] on span "Crew Kickoff Started" at bounding box center [171, 149] width 38 height 5
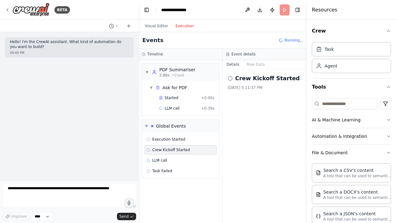
click at [285, 8] on header "**********" at bounding box center [223, 10] width 168 height 20
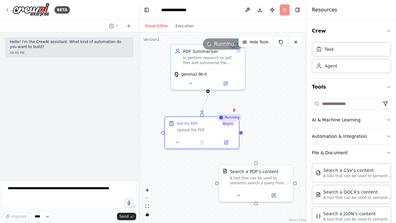
click at [157, 25] on button "Visual Editor" at bounding box center [156, 25] width 31 height 7
drag, startPoint x: 222, startPoint y: 73, endPoint x: 218, endPoint y: 73, distance: 4.3
click at [218, 73] on div "gemma2-9b-it" at bounding box center [207, 73] width 69 height 6
click at [297, 45] on button at bounding box center [295, 42] width 12 height 10
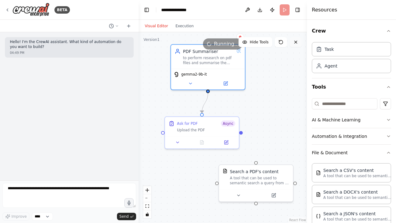
click at [297, 45] on button at bounding box center [295, 42] width 12 height 10
click at [221, 123] on div "Ask for PDF Async" at bounding box center [206, 122] width 58 height 6
click at [227, 49] on div "Running..." at bounding box center [223, 43] width 40 height 11
click at [285, 10] on header "**********" at bounding box center [223, 10] width 168 height 20
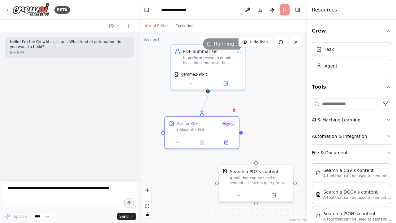
click at [285, 10] on header "**********" at bounding box center [223, 10] width 168 height 20
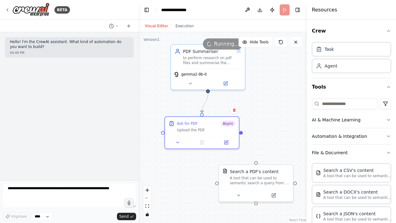
click at [285, 10] on header "**********" at bounding box center [223, 10] width 168 height 20
drag, startPoint x: 285, startPoint y: 10, endPoint x: 182, endPoint y: 28, distance: 104.3
click at [182, 28] on main "**********" at bounding box center [223, 111] width 168 height 223
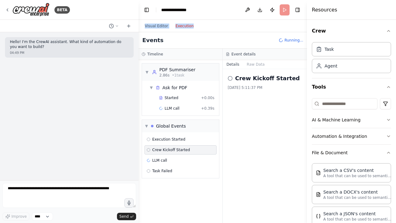
click at [182, 28] on button "Execution" at bounding box center [185, 25] width 26 height 7
click at [167, 140] on div "Execution Started" at bounding box center [180, 138] width 72 height 9
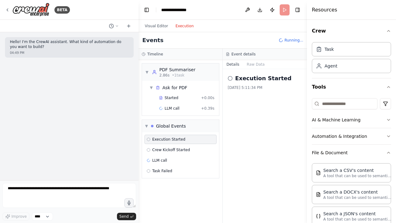
click at [172, 135] on div "Execution Started" at bounding box center [180, 138] width 72 height 9
click at [168, 145] on div "Crew Kickoff Started" at bounding box center [180, 149] width 72 height 9
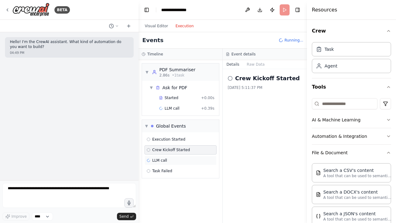
click at [164, 156] on div "LLM call" at bounding box center [180, 160] width 72 height 9
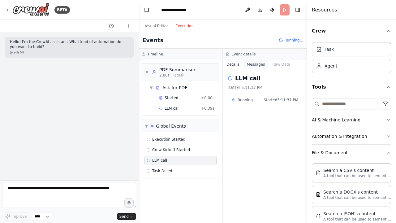
click at [255, 64] on button "Messages" at bounding box center [256, 64] width 26 height 9
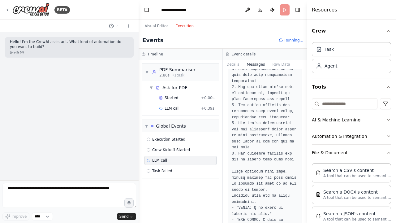
scroll to position [311, 0]
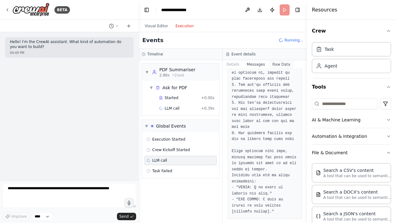
click at [273, 61] on button "Raw Data" at bounding box center [280, 64] width 25 height 9
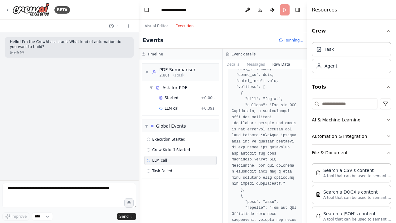
scroll to position [77, 0]
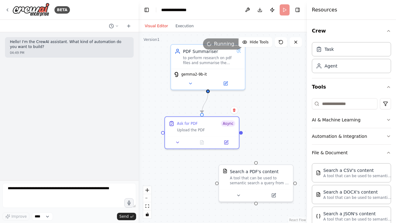
click at [162, 24] on button "Visual Editor" at bounding box center [156, 25] width 31 height 7
click at [280, 40] on icon at bounding box center [280, 42] width 5 height 5
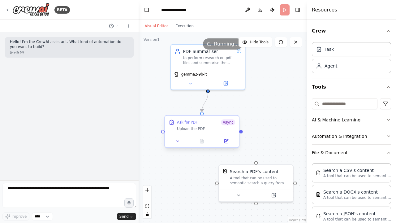
click at [218, 126] on div "Ask for PDF Async Upload the PDF" at bounding box center [206, 125] width 58 height 12
click at [236, 109] on icon at bounding box center [234, 110] width 4 height 4
click at [220, 109] on button "Confirm" at bounding box center [217, 109] width 22 height 7
click at [214, 64] on div "PDF Summariser to perform research on pdf files and summarise the answers for u…" at bounding box center [208, 56] width 74 height 24
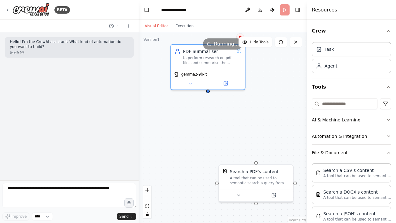
click at [239, 36] on icon at bounding box center [240, 37] width 4 height 4
click at [226, 38] on button "Confirm" at bounding box center [222, 36] width 22 height 7
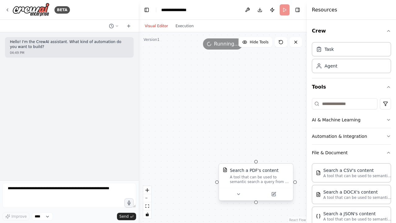
click at [269, 172] on div "Search a PDF's content" at bounding box center [254, 170] width 49 height 6
click at [288, 161] on div "Confirm" at bounding box center [288, 157] width 11 height 11
click at [288, 157] on icon at bounding box center [288, 157] width 2 height 3
click at [278, 156] on button "Confirm" at bounding box center [271, 157] width 22 height 7
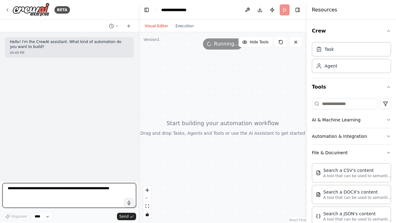
click at [81, 181] on textarea at bounding box center [69, 195] width 134 height 25
type textarea "**********"
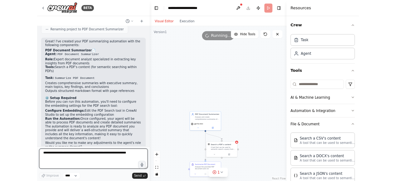
scroll to position [237, 0]
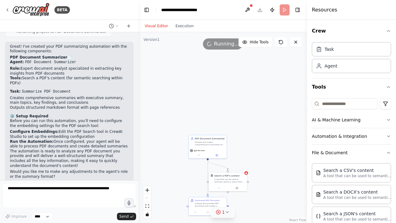
drag, startPoint x: 228, startPoint y: 219, endPoint x: 228, endPoint y: 211, distance: 7.5
click at [228, 181] on div "Version 1 Hide Tools .deletable-edge-delete-btn { width: 20px; height: 20px; bo…" at bounding box center [223, 127] width 168 height 190
click at [228, 181] on icon at bounding box center [226, 211] width 5 height 5
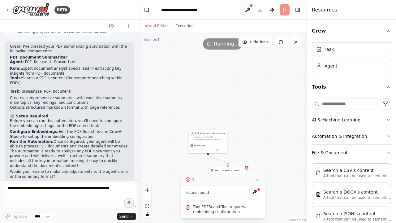
click at [256, 181] on icon at bounding box center [257, 179] width 5 height 5
